Goal: Task Accomplishment & Management: Use online tool/utility

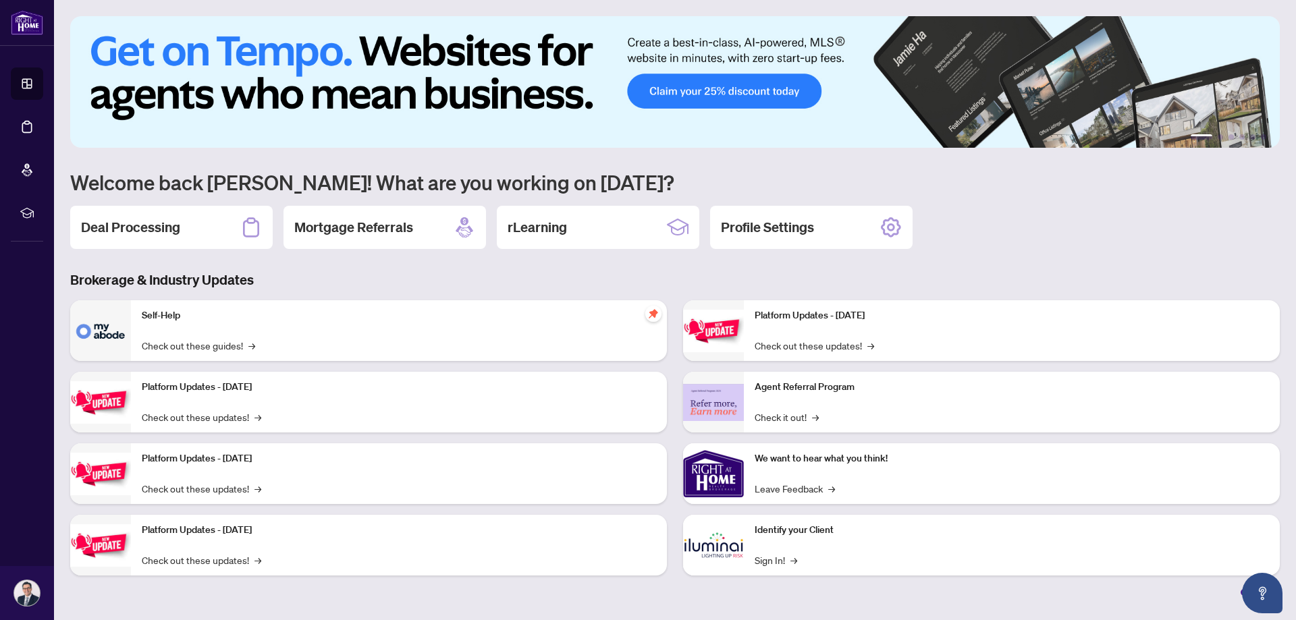
click at [171, 220] on h2 "Deal Processing" at bounding box center [130, 227] width 99 height 19
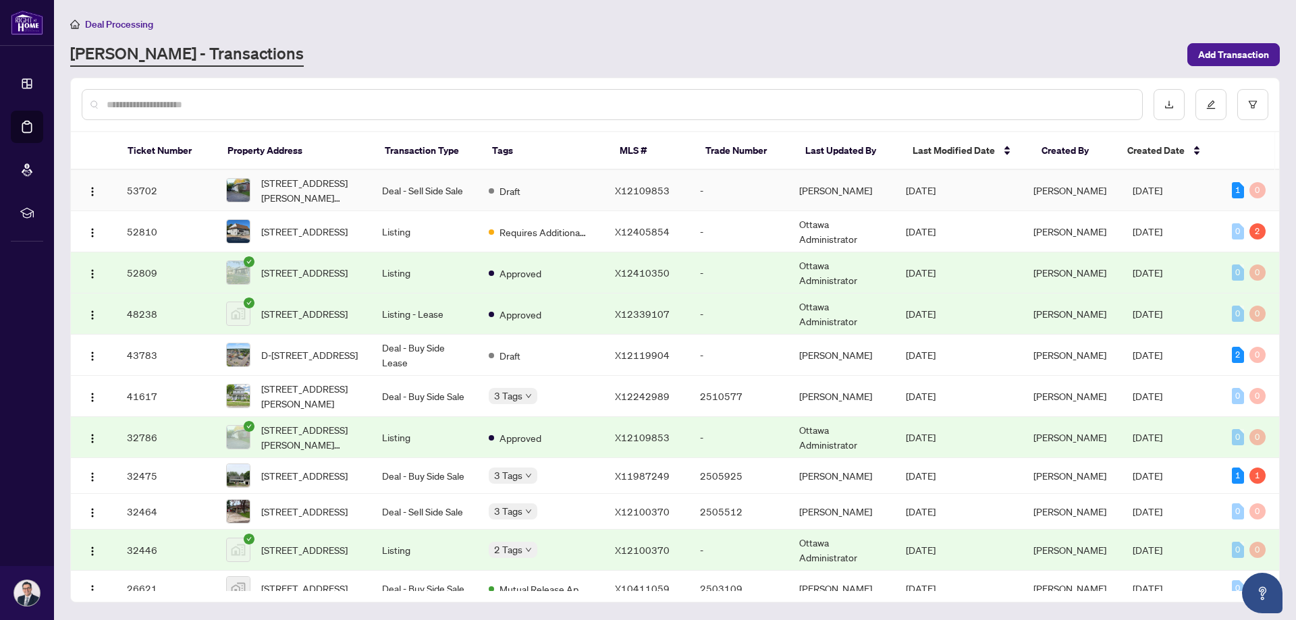
click at [443, 184] on td "Deal - Sell Side Sale" at bounding box center [424, 190] width 107 height 41
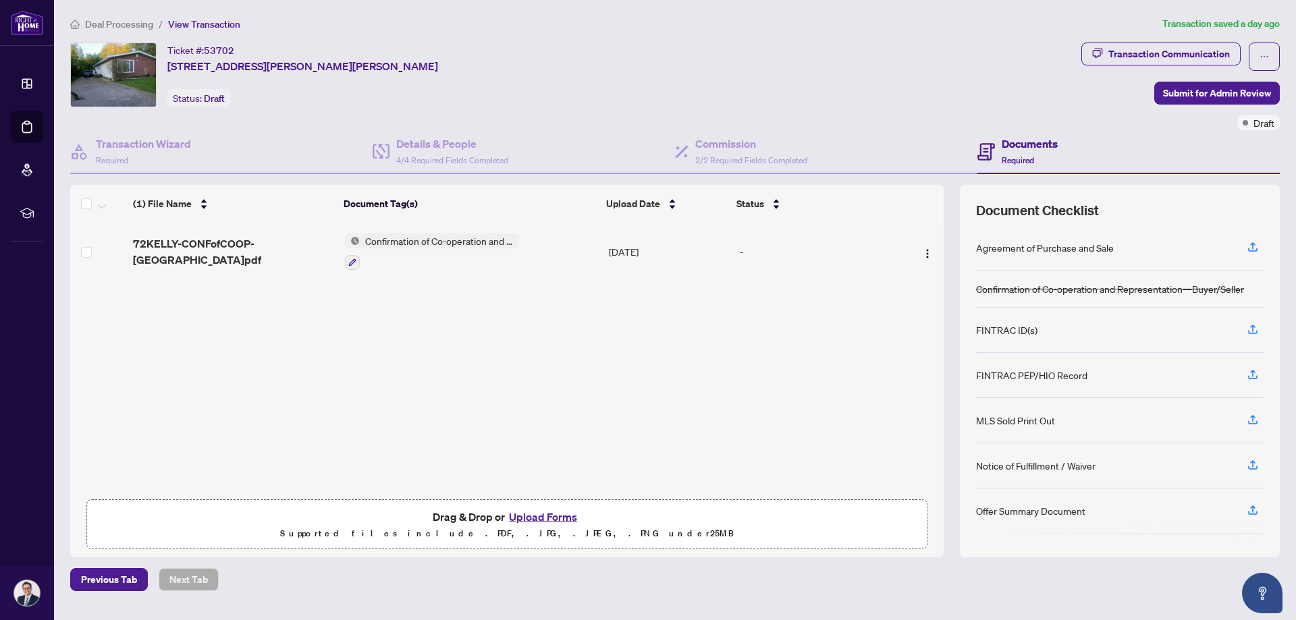
click at [540, 513] on button "Upload Forms" at bounding box center [543, 517] width 76 height 18
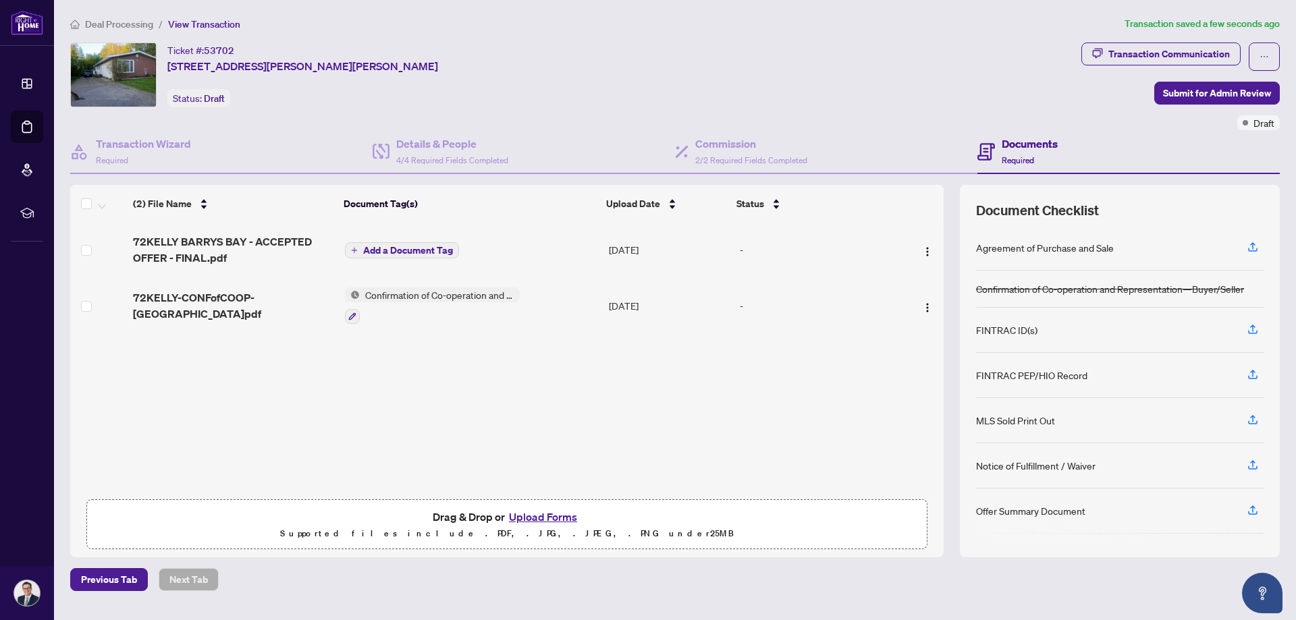
click at [367, 250] on span "Add a Document Tag" at bounding box center [408, 250] width 90 height 9
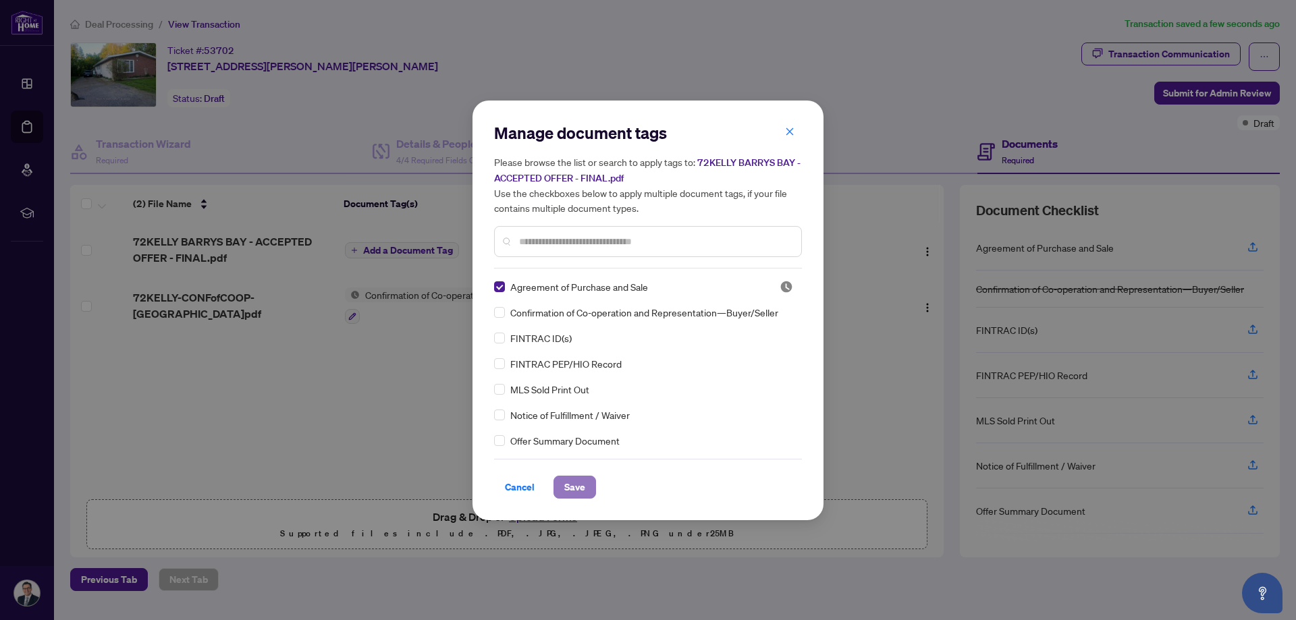
click at [579, 483] on span "Save" at bounding box center [574, 488] width 21 height 22
